Goal: Information Seeking & Learning: Learn about a topic

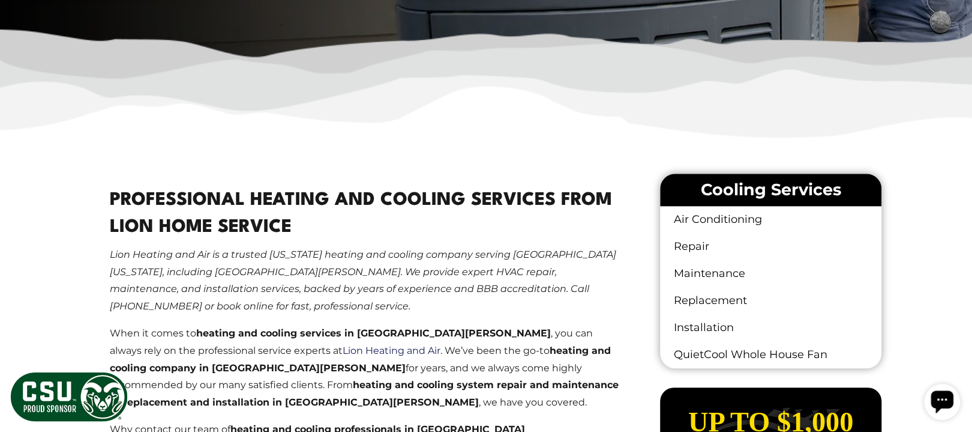
scroll to position [560, 0]
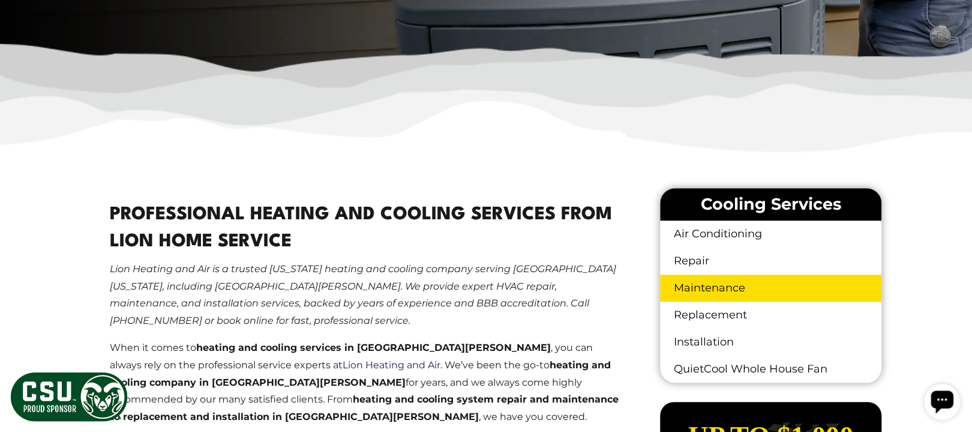
click at [714, 301] on link "Maintenance" at bounding box center [770, 287] width 221 height 27
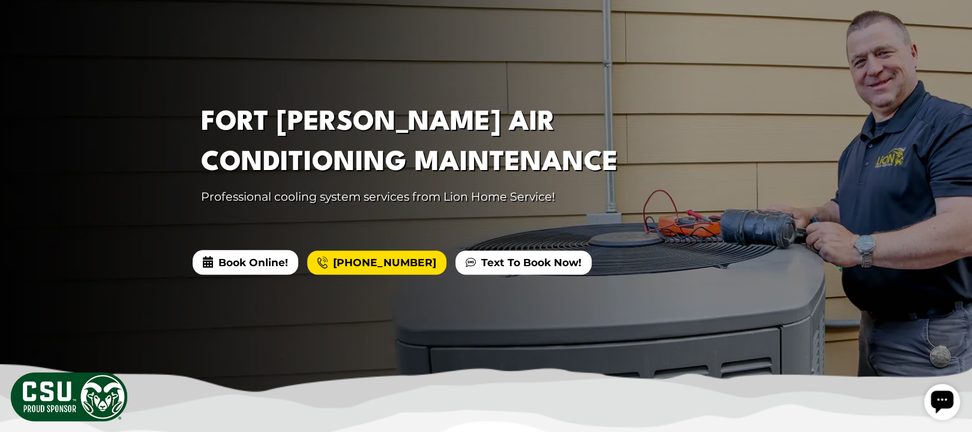
scroll to position [80, 0]
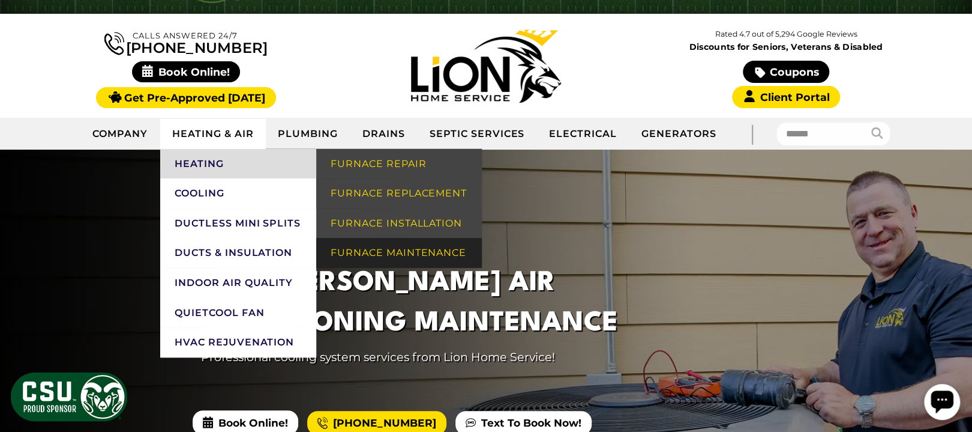
click at [374, 268] on link "Furnace Maintenance" at bounding box center [399, 253] width 166 height 30
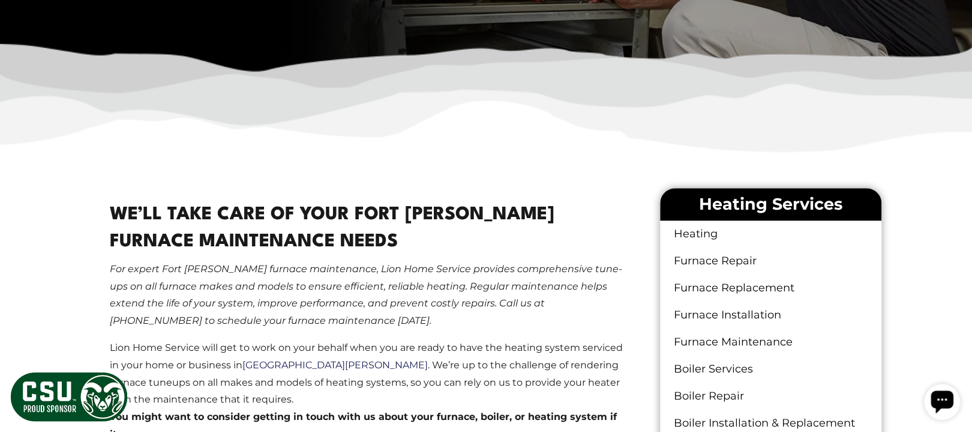
scroll to position [720, 0]
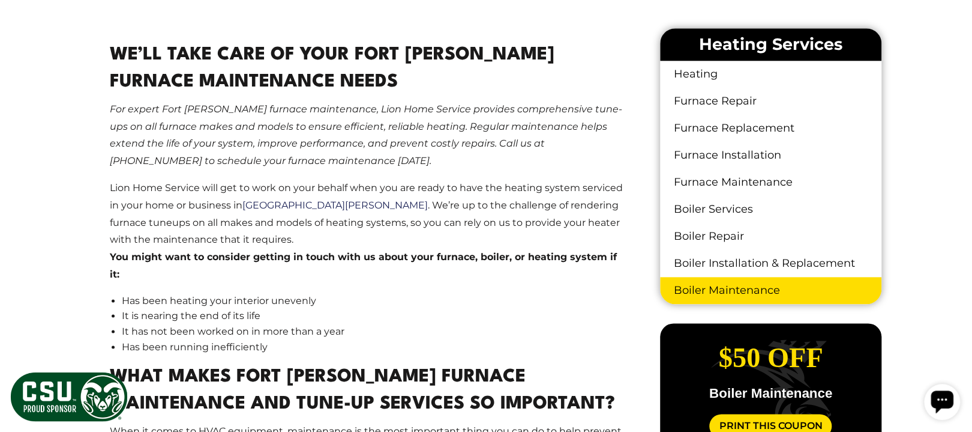
click at [722, 304] on link "Boiler Maintenance" at bounding box center [770, 290] width 221 height 27
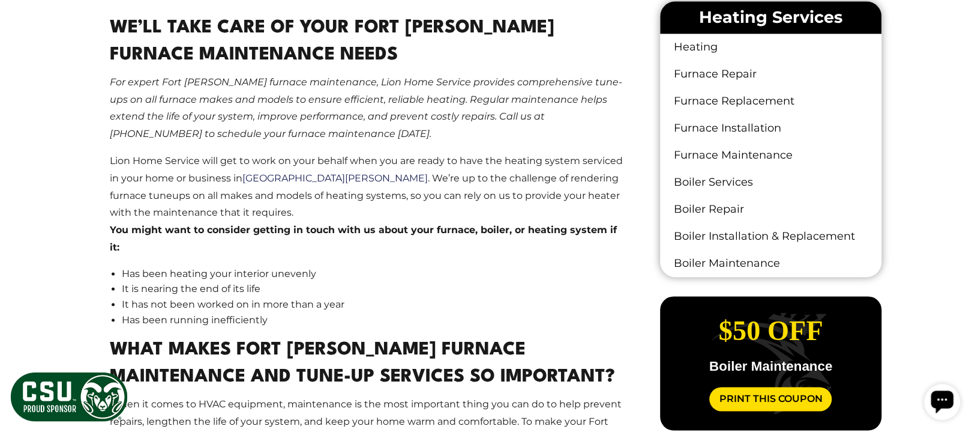
scroll to position [478, 0]
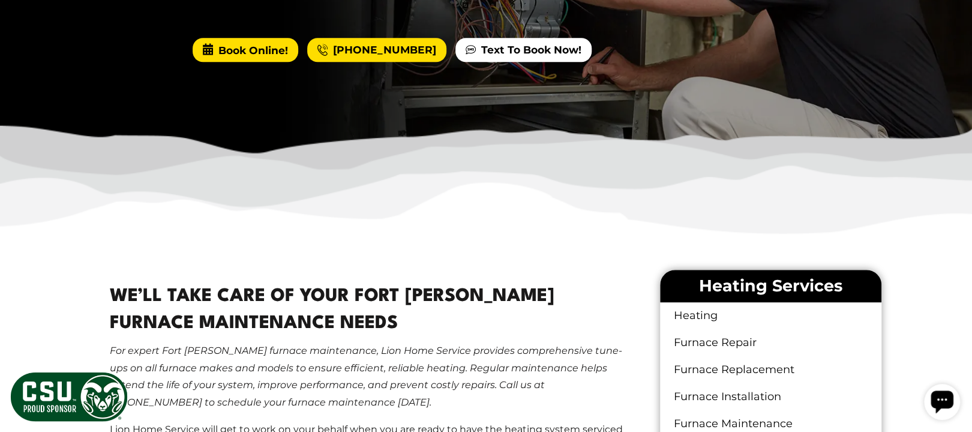
click at [293, 62] on span "Book Online!" at bounding box center [246, 50] width 106 height 24
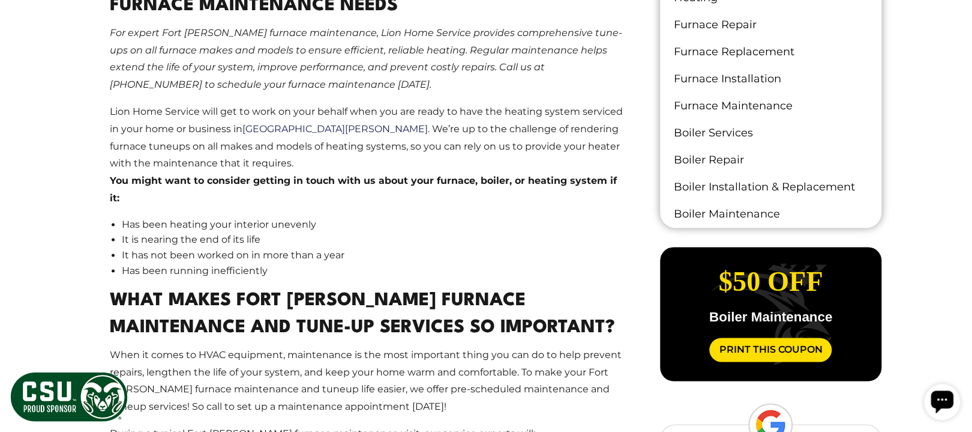
scroll to position [719, 0]
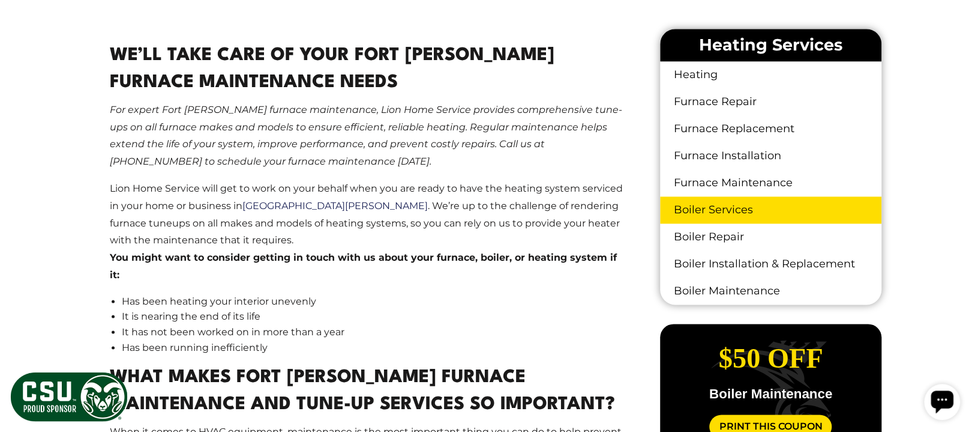
click at [740, 223] on link "Boiler Services" at bounding box center [770, 209] width 221 height 27
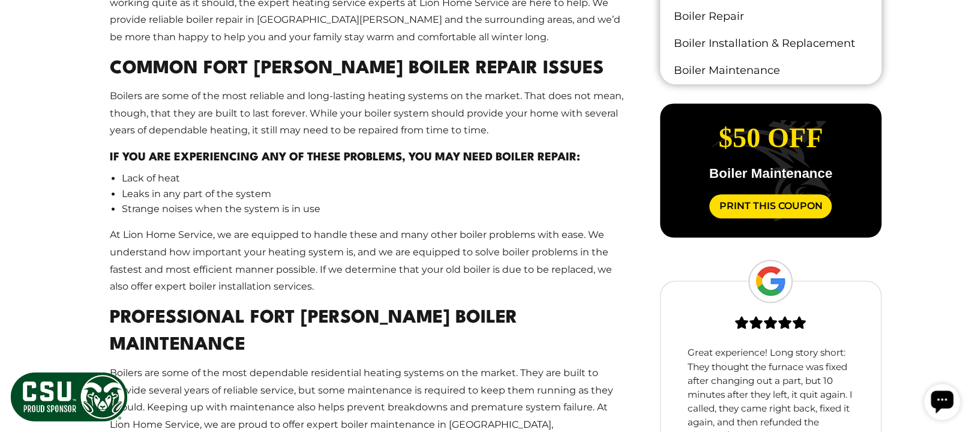
scroll to position [960, 0]
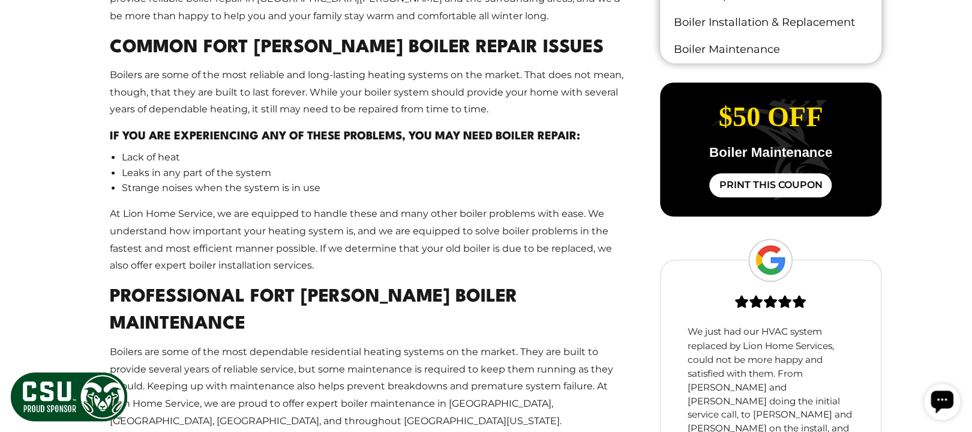
click at [765, 197] on link "Print This Coupon" at bounding box center [770, 185] width 122 height 24
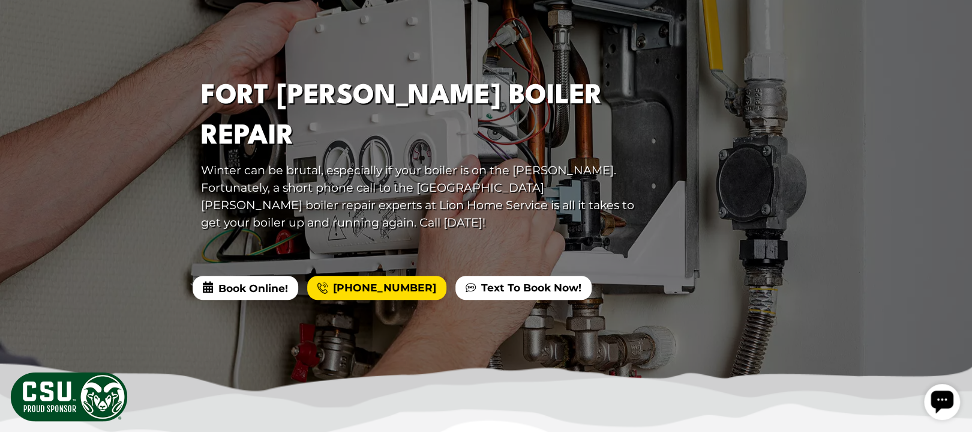
scroll to position [240, 0]
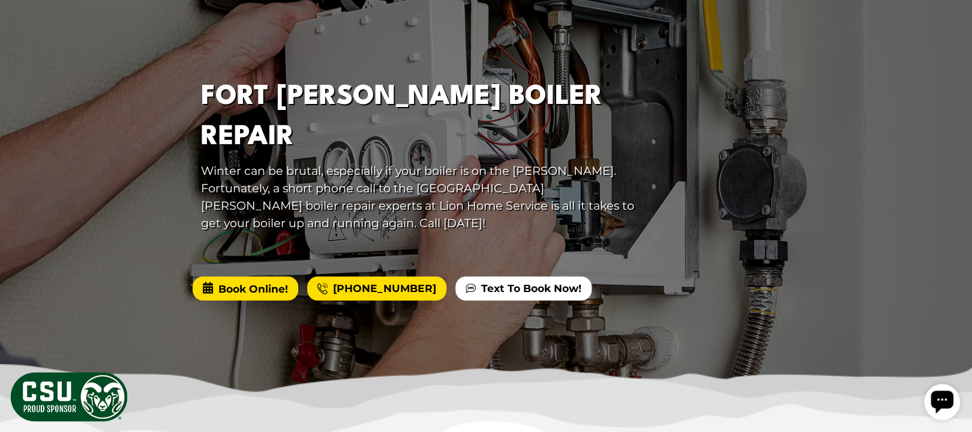
click at [259, 300] on span "Book Online!" at bounding box center [246, 288] width 106 height 24
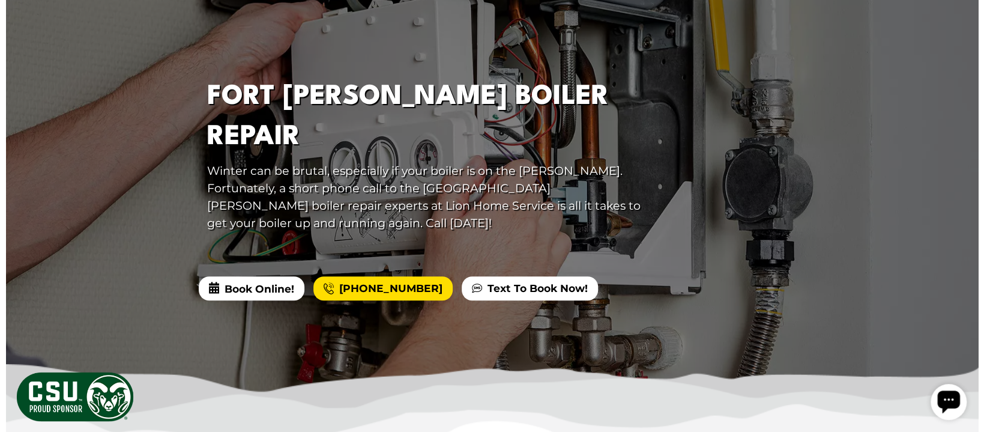
scroll to position [0, 0]
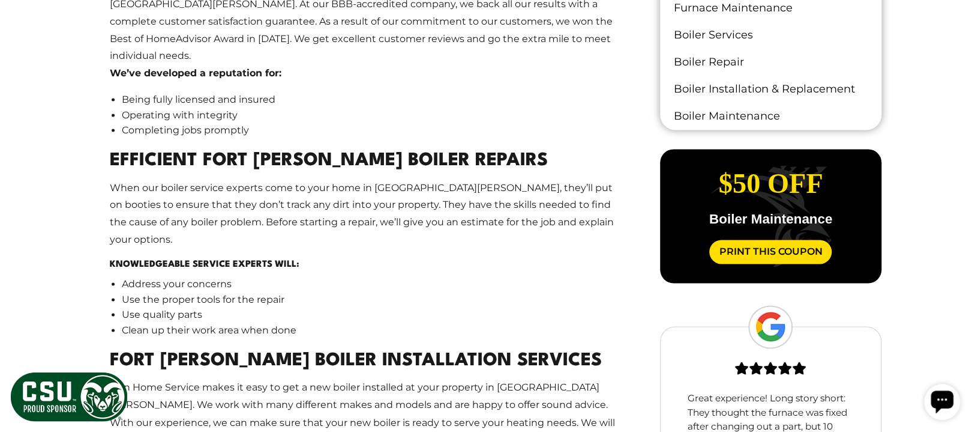
scroll to position [880, 0]
